Goal: Information Seeking & Learning: Find specific fact

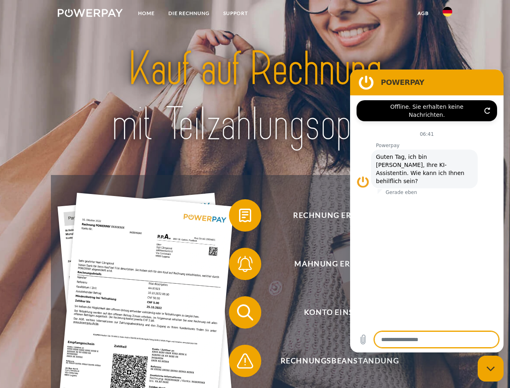
click at [90, 14] on img at bounding box center [90, 13] width 65 height 8
click at [447, 14] on img at bounding box center [448, 12] width 10 height 10
click at [423, 13] on link "agb" at bounding box center [423, 13] width 25 height 15
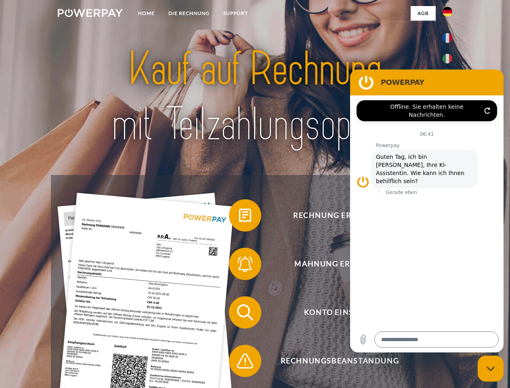
click at [239, 217] on span at bounding box center [233, 215] width 40 height 40
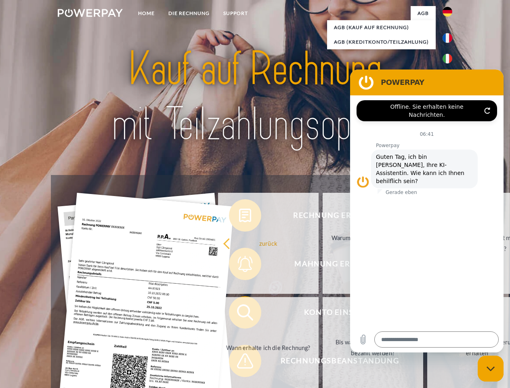
click at [239, 265] on div "Rechnung erhalten? Mahnung erhalten? Konto einsehen" at bounding box center [255, 336] width 408 height 323
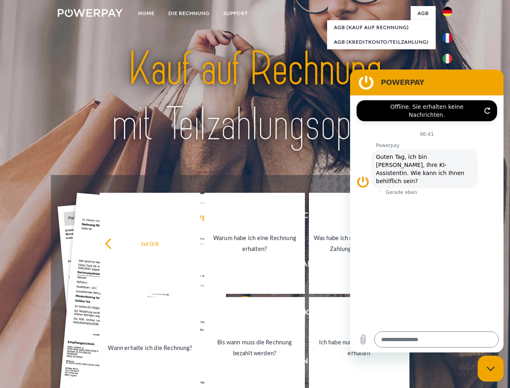
click at [239, 314] on link "Bis wann muss die Rechnung bezahlt werden?" at bounding box center [254, 347] width 101 height 101
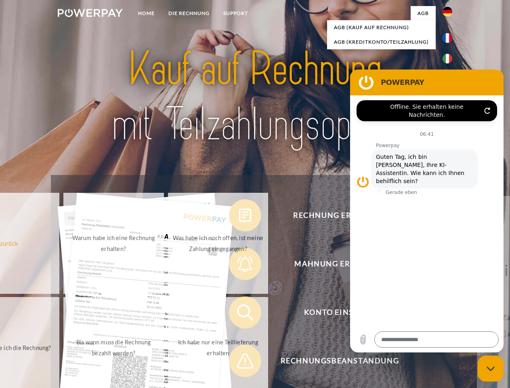
click at [239, 362] on span at bounding box center [233, 360] width 40 height 40
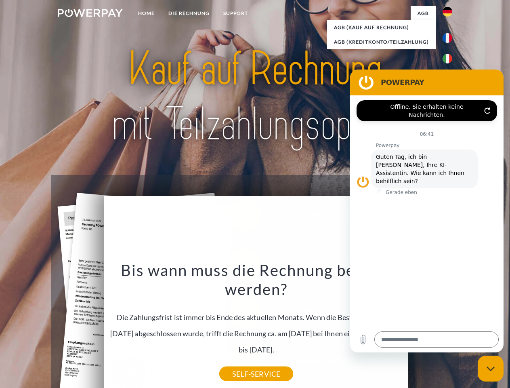
click at [491, 368] on icon "Messaging-Fenster schließen" at bounding box center [491, 368] width 8 height 5
type textarea "*"
